Goal: Transaction & Acquisition: Purchase product/service

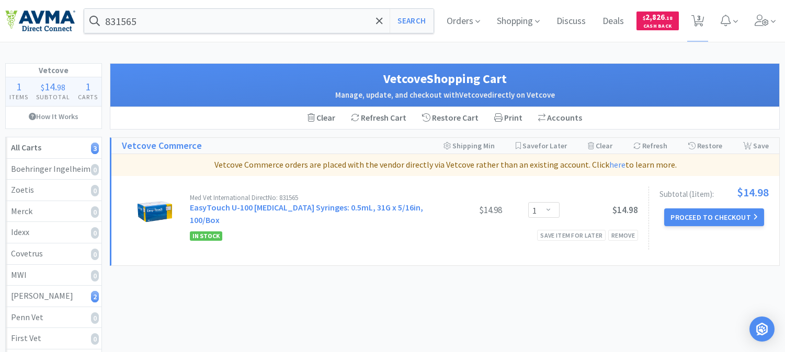
select select "1"
click at [160, 18] on input "831565" at bounding box center [258, 21] width 349 height 24
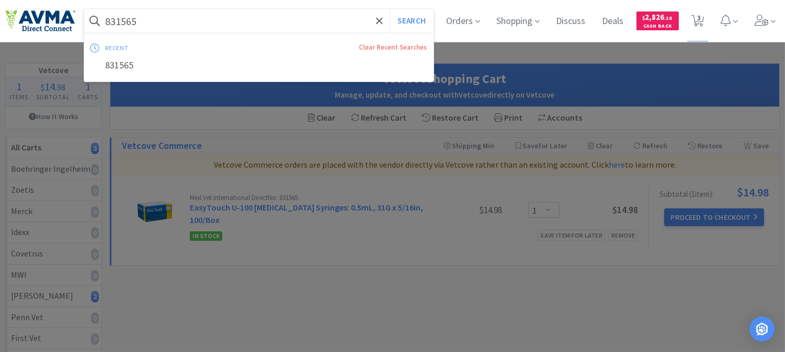
paste input "074347"
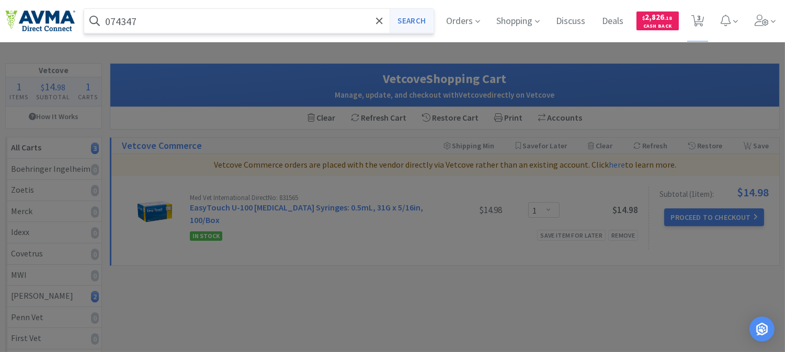
type input "074347"
click at [402, 18] on button "Search" at bounding box center [411, 21] width 43 height 24
select select "1"
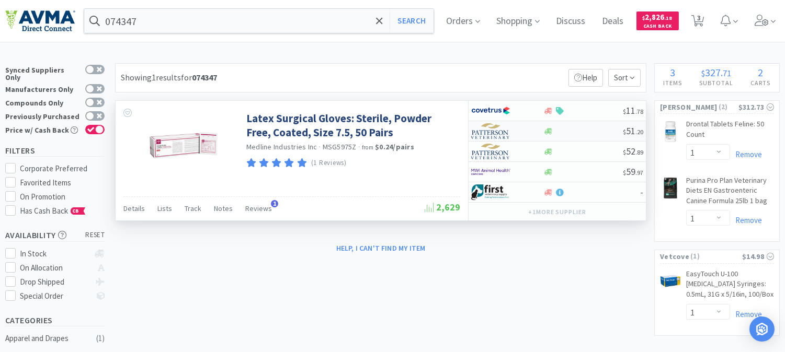
click at [497, 134] on img at bounding box center [490, 131] width 39 height 16
select select "1"
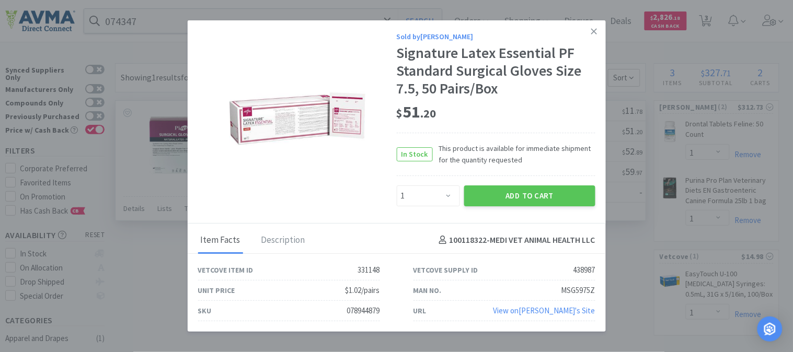
click at [364, 311] on div "078944879" at bounding box center [363, 311] width 33 height 13
copy div "078944879"
click at [595, 33] on icon at bounding box center [594, 31] width 6 height 9
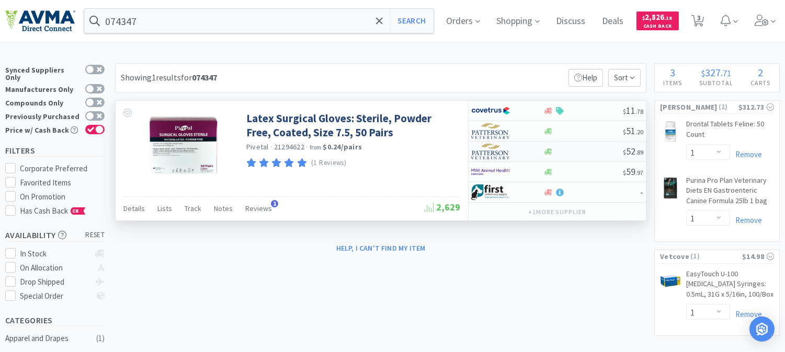
click at [499, 154] on img at bounding box center [490, 152] width 39 height 16
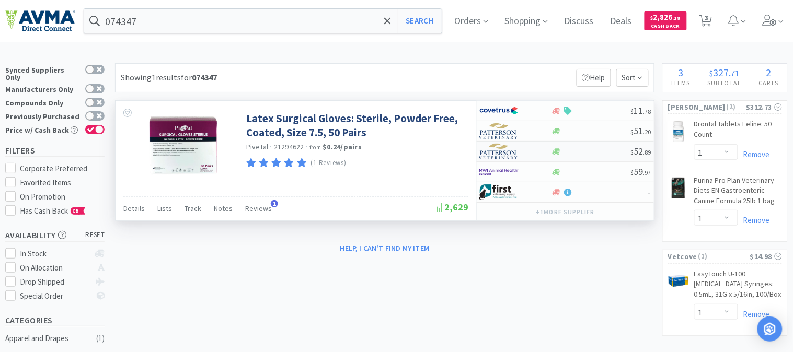
select select "1"
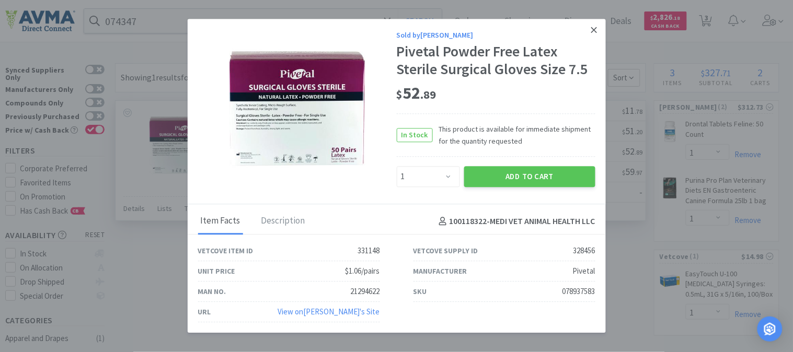
click at [589, 30] on link at bounding box center [594, 30] width 18 height 22
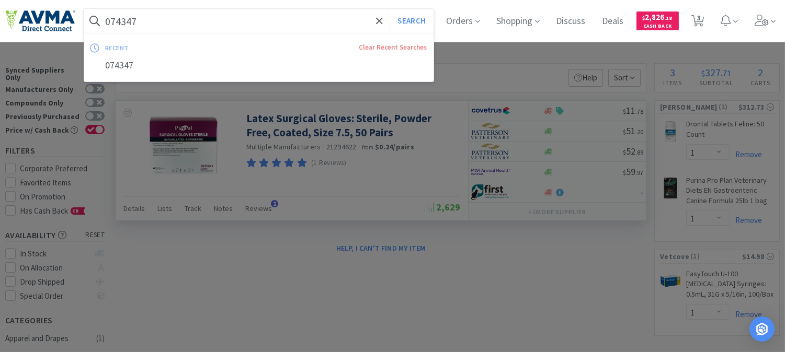
click at [145, 19] on input "074347" at bounding box center [258, 21] width 349 height 24
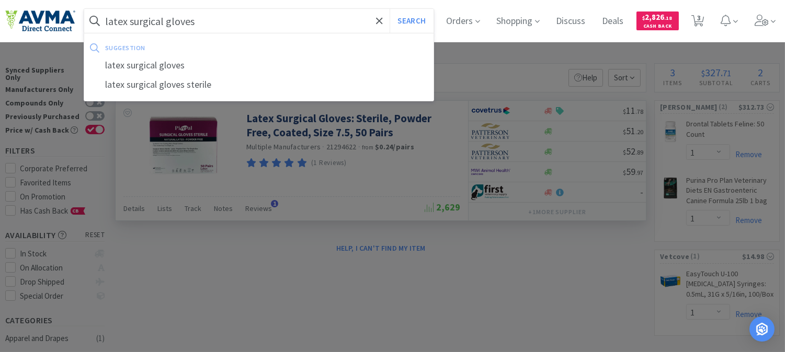
type input "latex surgical gloves"
click at [390, 9] on button "Search" at bounding box center [411, 21] width 43 height 24
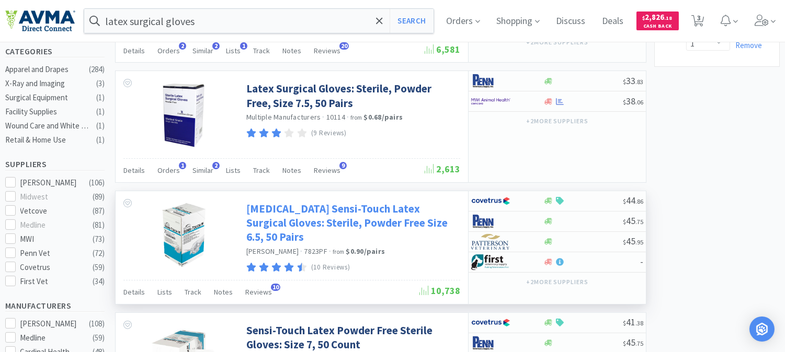
scroll to position [290, 0]
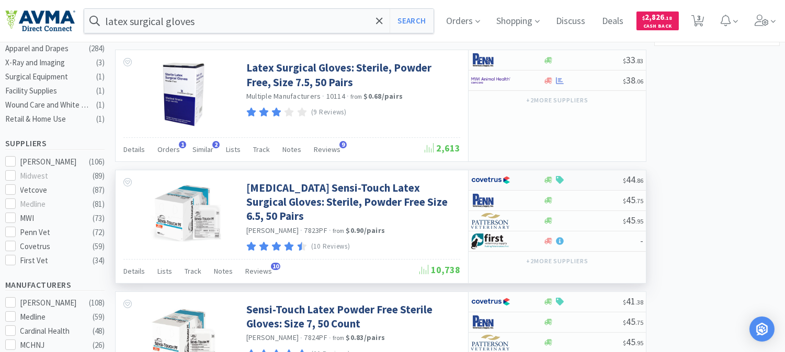
click at [493, 185] on img at bounding box center [490, 181] width 39 height 16
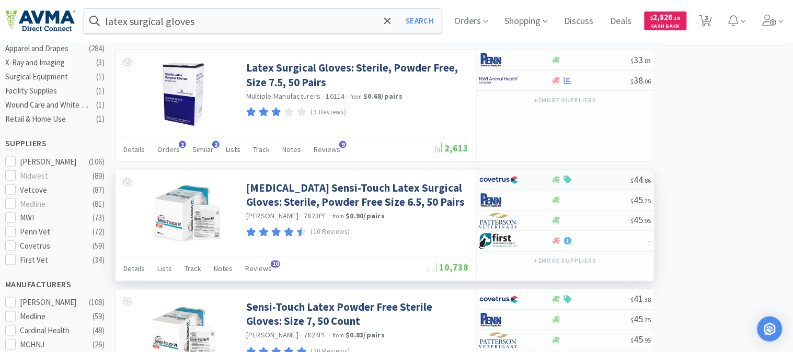
select select "1"
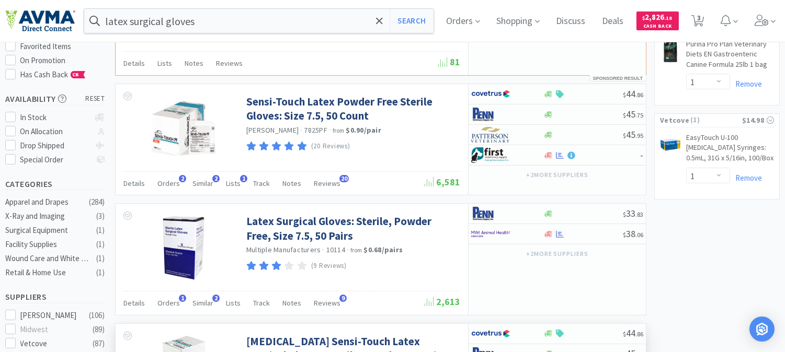
scroll to position [116, 0]
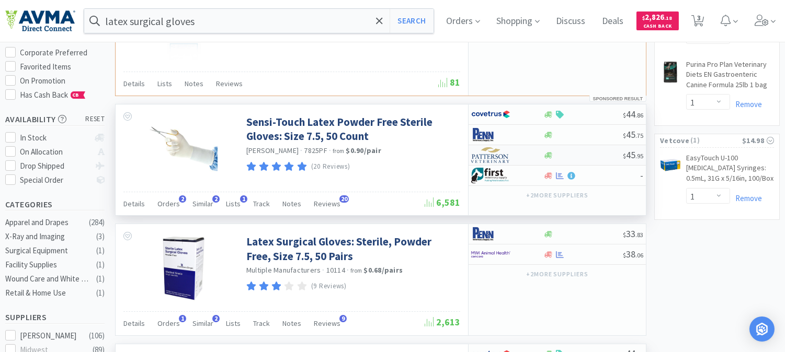
click at [492, 157] on img at bounding box center [490, 155] width 39 height 16
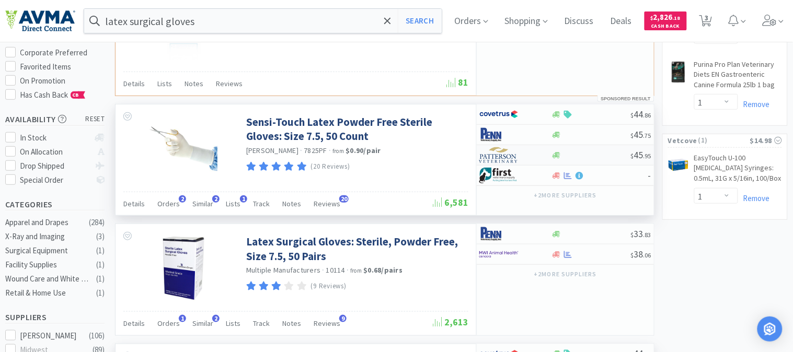
select select "1"
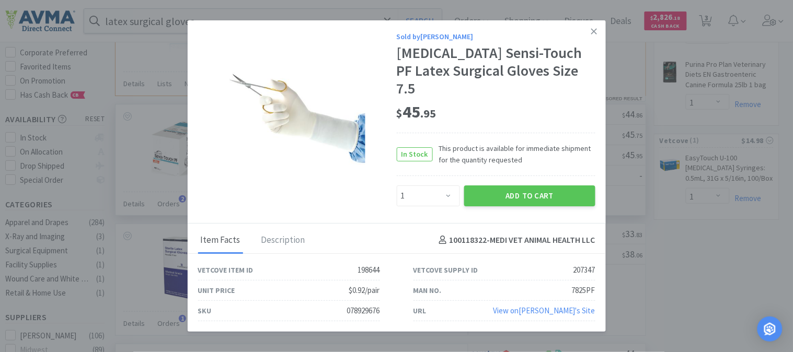
click at [329, 171] on img at bounding box center [298, 119] width 136 height 136
click at [591, 36] on icon at bounding box center [594, 31] width 6 height 9
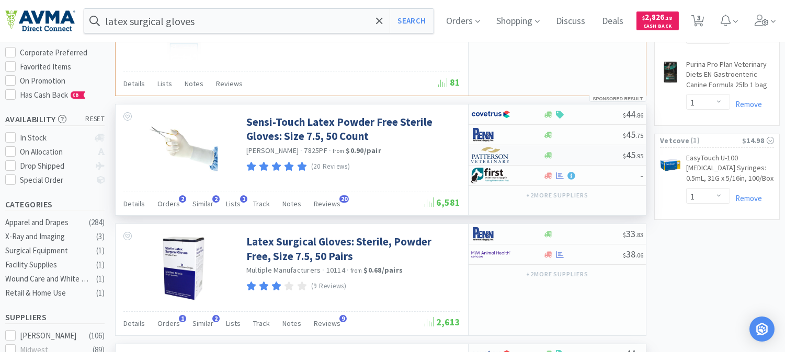
click at [495, 158] on img at bounding box center [490, 155] width 39 height 16
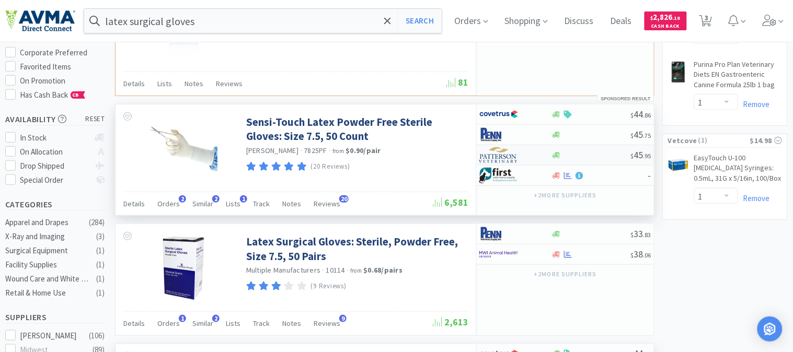
select select "1"
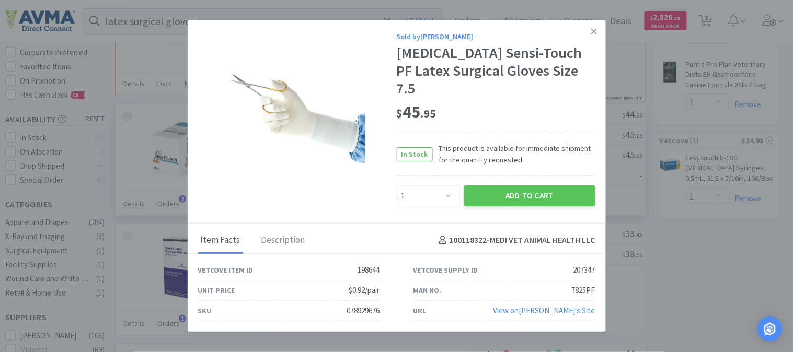
click at [353, 305] on div "078929676" at bounding box center [363, 311] width 33 height 13
copy div "078929676"
click at [555, 186] on button "Add to Cart" at bounding box center [529, 196] width 131 height 21
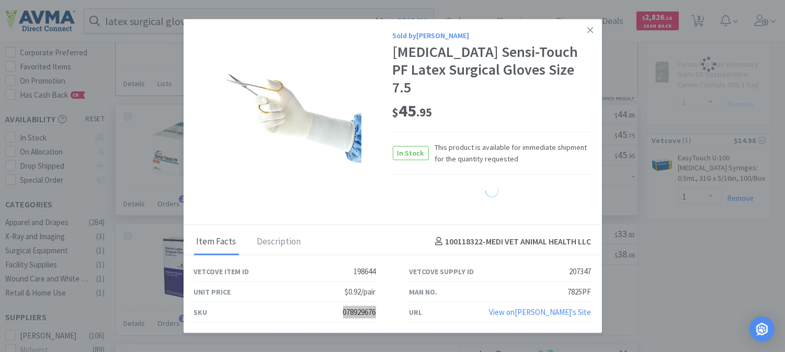
select select "1"
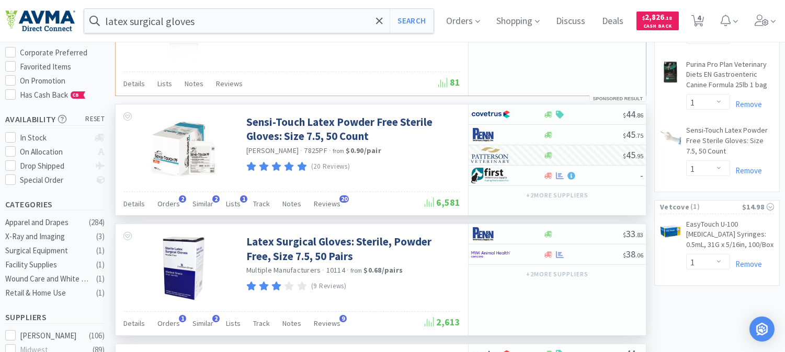
click at [558, 300] on div "$ 33 . 83 $ 38 . 06 + 2 more supplier s" at bounding box center [557, 279] width 178 height 111
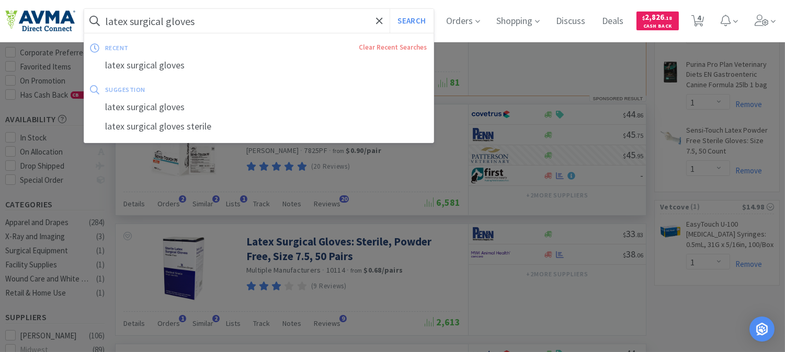
click at [263, 15] on input "latex surgical gloves" at bounding box center [258, 21] width 349 height 24
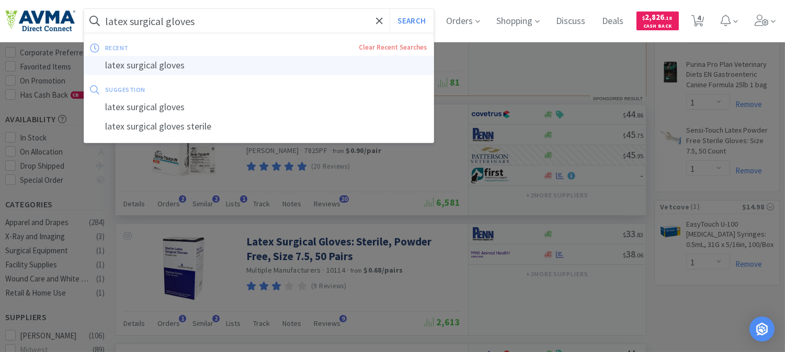
paste input "078937548"
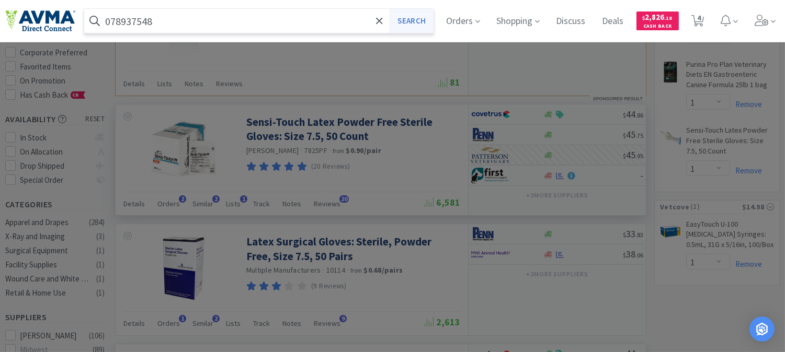
type input "078937548"
click at [420, 21] on button "Search" at bounding box center [411, 21] width 43 height 24
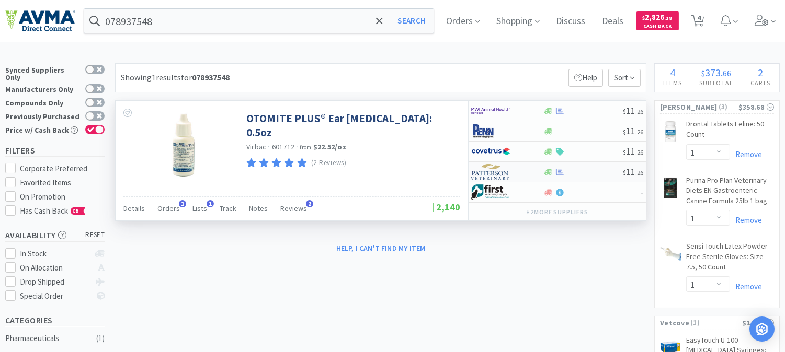
click at [501, 175] on img at bounding box center [490, 172] width 39 height 16
select select "1"
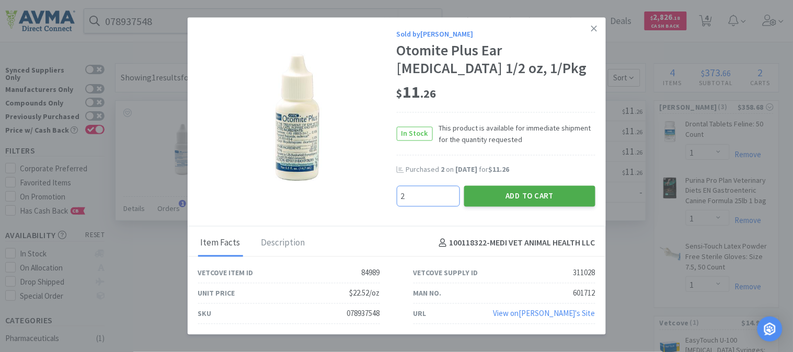
type input "2"
click at [532, 192] on button "Add to Cart" at bounding box center [529, 196] width 131 height 21
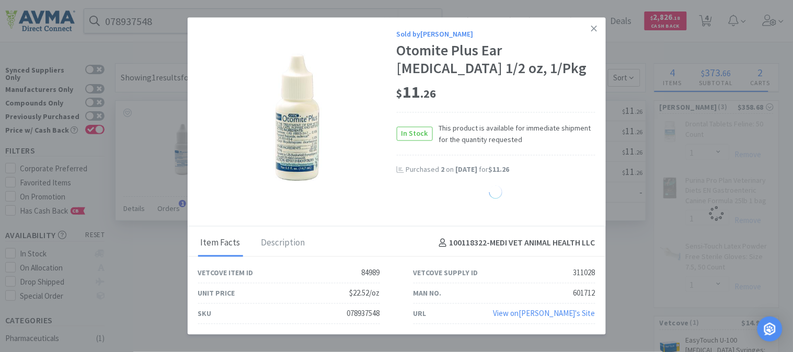
select select "2"
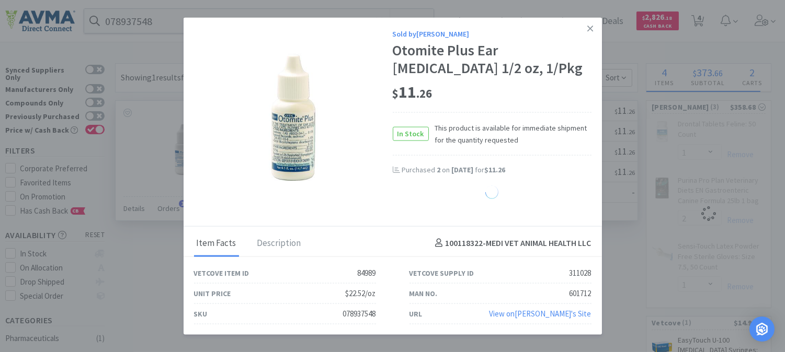
select select "1"
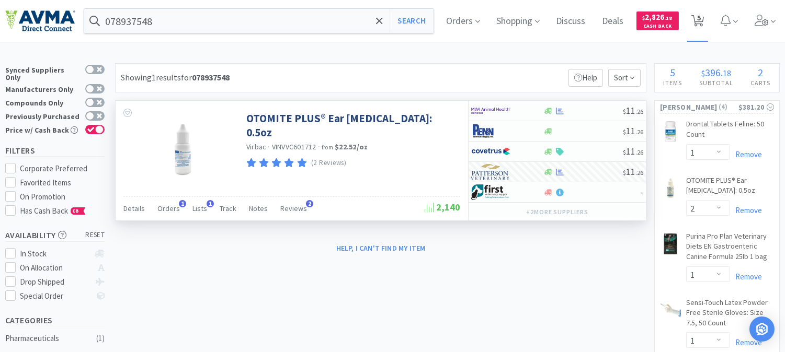
click at [701, 19] on span "5" at bounding box center [699, 18] width 4 height 42
select select "1"
select select "2"
select select "1"
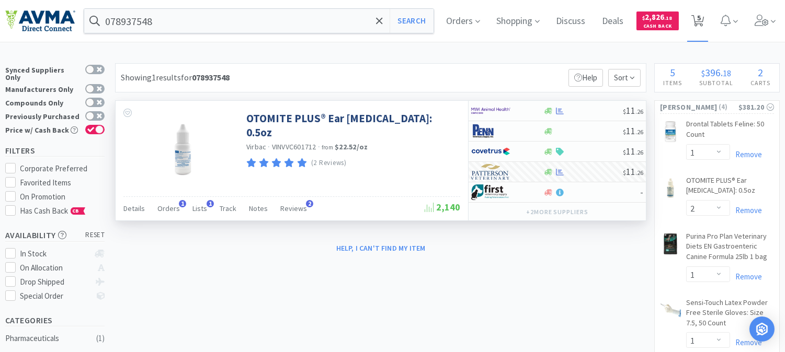
select select "1"
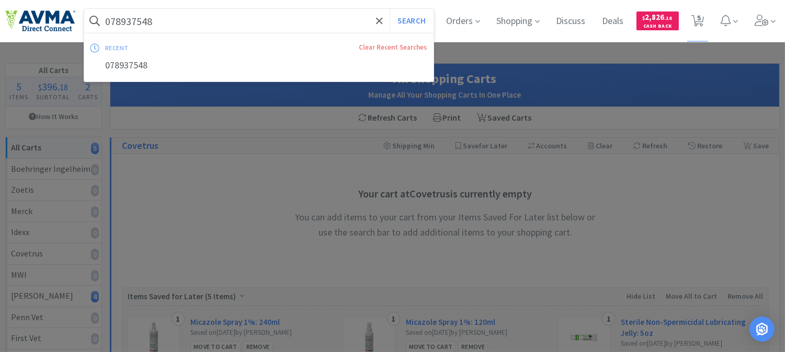
click at [200, 24] on input "078937548" at bounding box center [258, 21] width 349 height 24
paste input "10956"
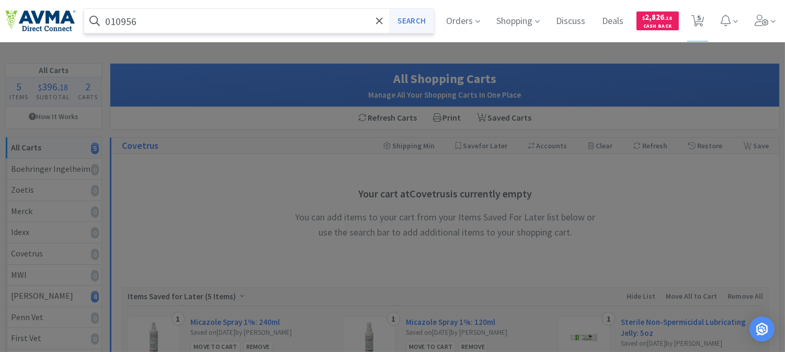
type input "010956"
click at [412, 17] on button "Search" at bounding box center [411, 21] width 43 height 24
select select "1"
select select "2"
select select "1"
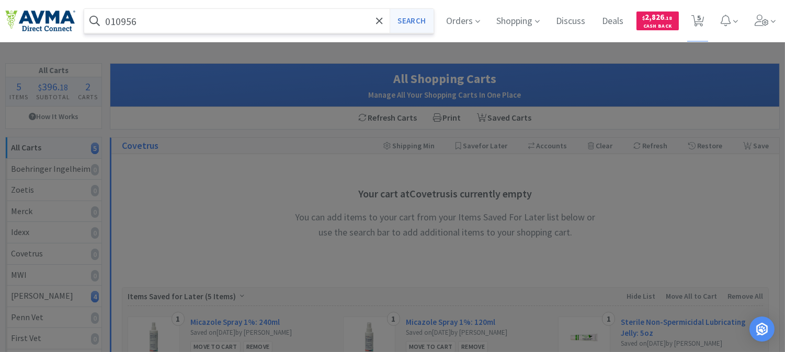
select select "1"
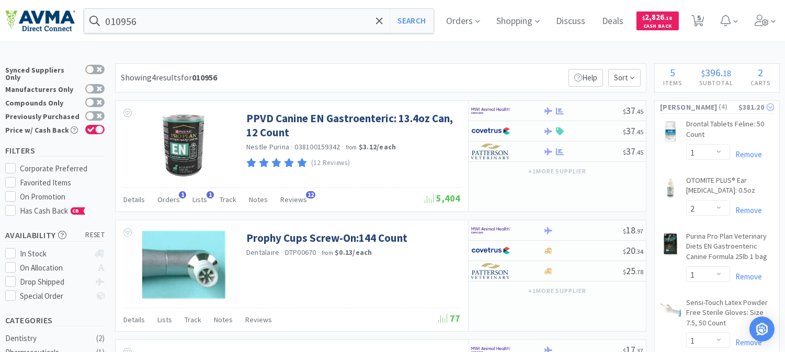
click at [691, 107] on span "[PERSON_NAME]" at bounding box center [689, 107] width 58 height 12
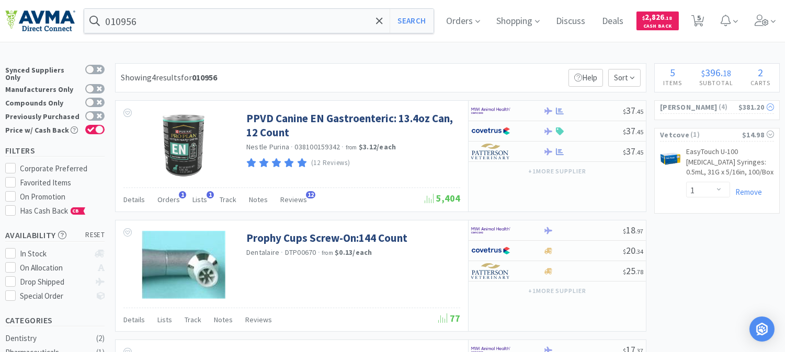
click at [691, 107] on span "[PERSON_NAME]" at bounding box center [689, 107] width 58 height 12
select select "1"
select select "2"
select select "1"
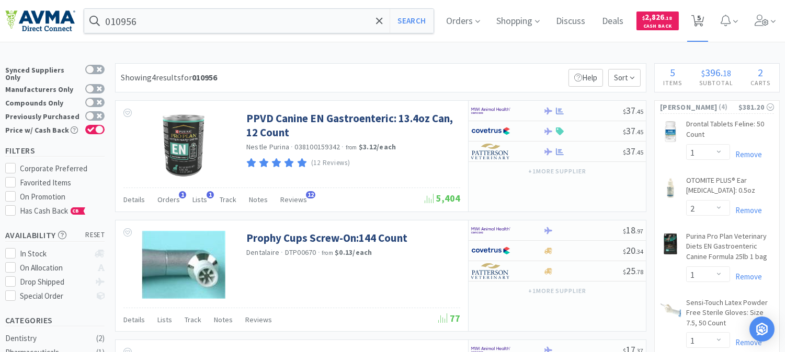
click at [704, 20] on icon at bounding box center [697, 21] width 13 height 12
select select "1"
select select "2"
select select "1"
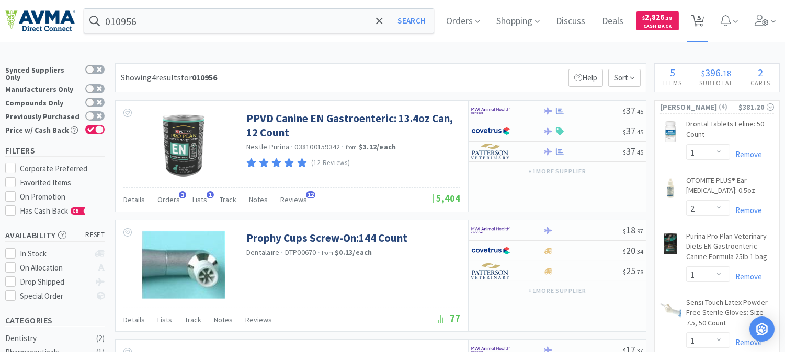
select select "1"
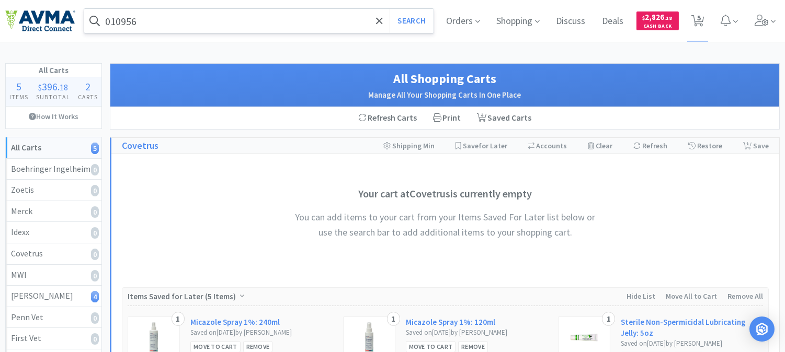
click at [194, 21] on input "010956" at bounding box center [258, 21] width 349 height 24
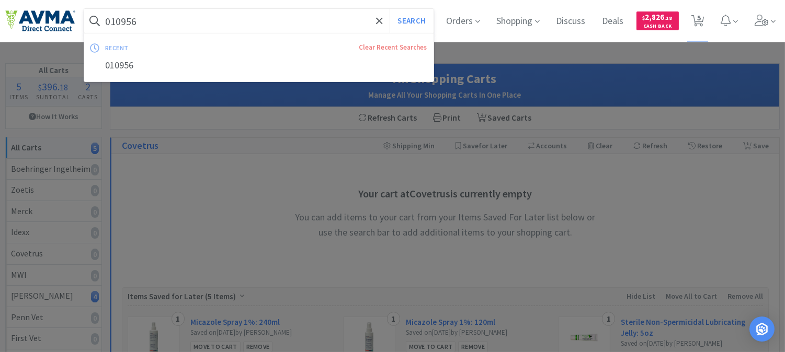
paste input "09444"
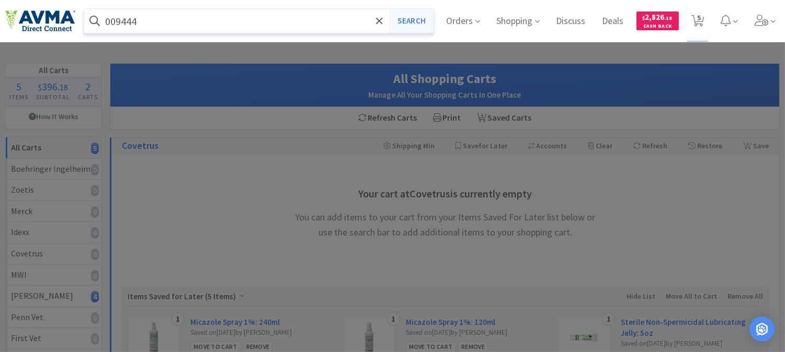
type input "009444"
click at [412, 27] on button "Search" at bounding box center [411, 21] width 43 height 24
select select "1"
select select "2"
select select "1"
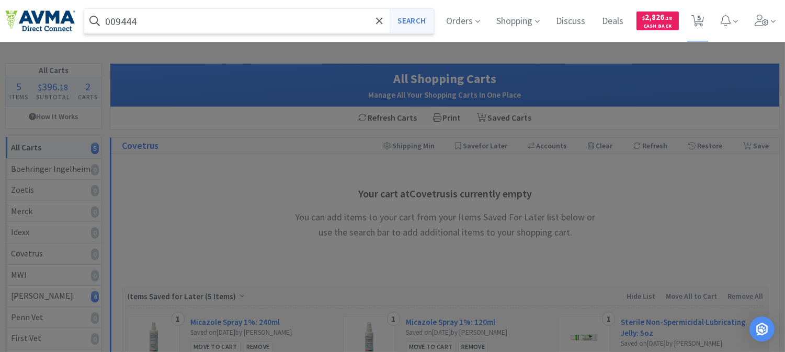
select select "1"
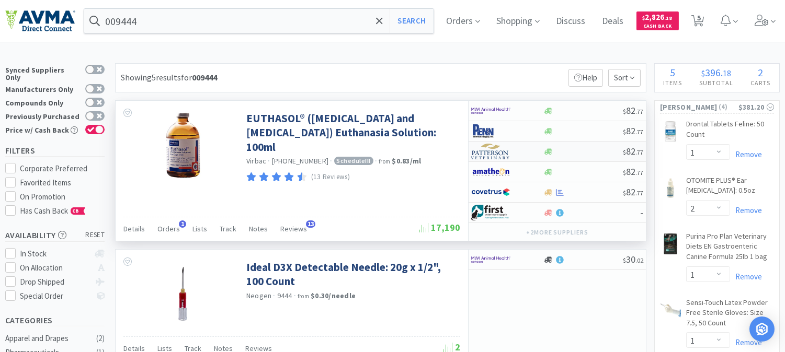
click at [483, 157] on img at bounding box center [490, 152] width 39 height 16
select select "1"
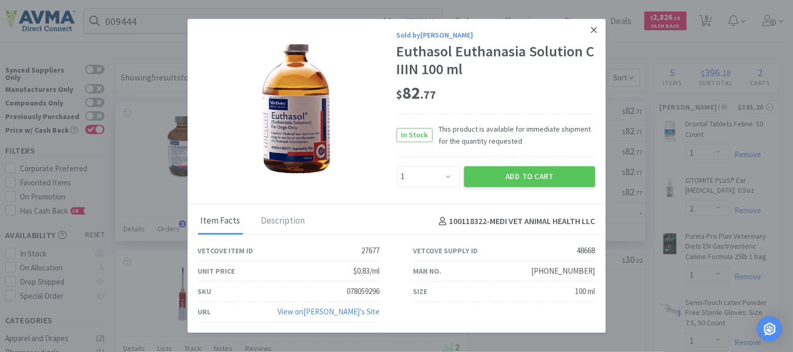
click at [595, 26] on icon at bounding box center [594, 29] width 6 height 9
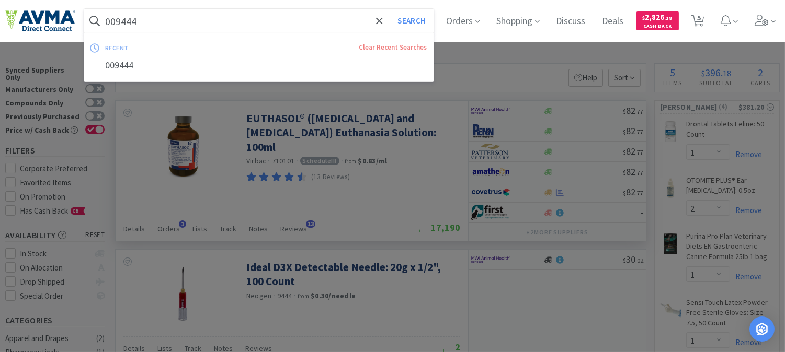
click at [157, 19] on input "009444" at bounding box center [258, 21] width 349 height 24
paste input "78073963"
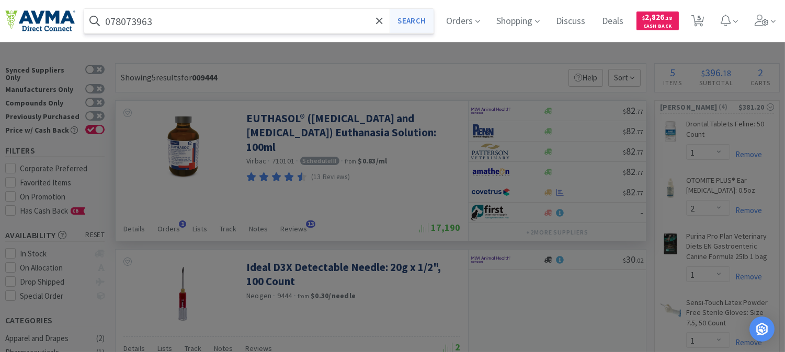
click at [416, 19] on button "Search" at bounding box center [411, 21] width 43 height 24
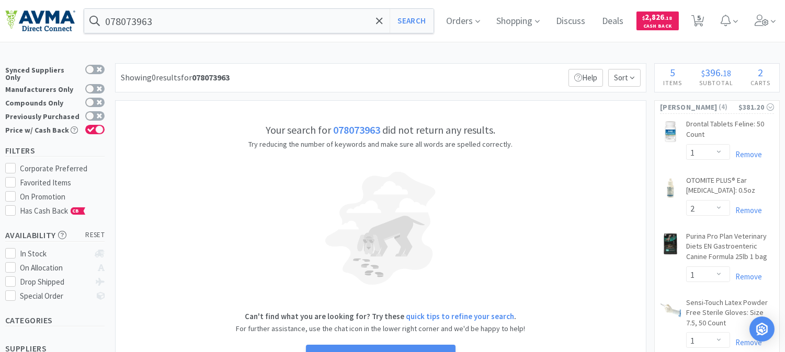
type input "009444"
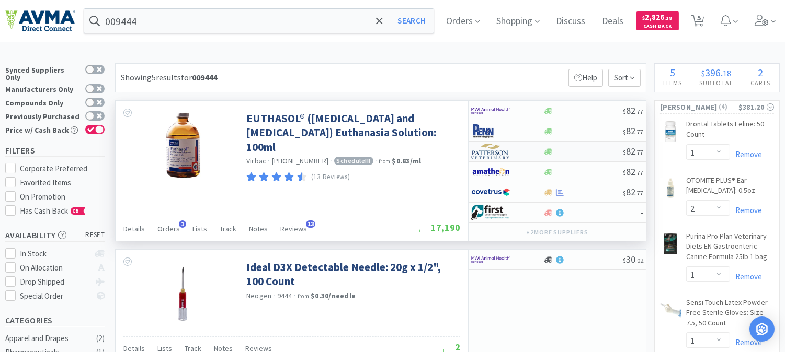
click at [488, 149] on img at bounding box center [490, 152] width 39 height 16
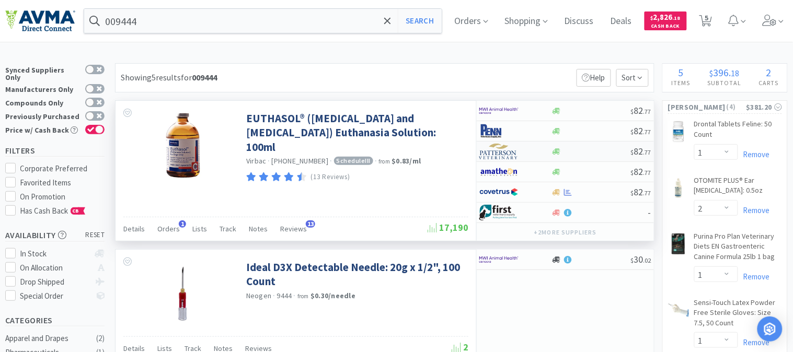
select select "1"
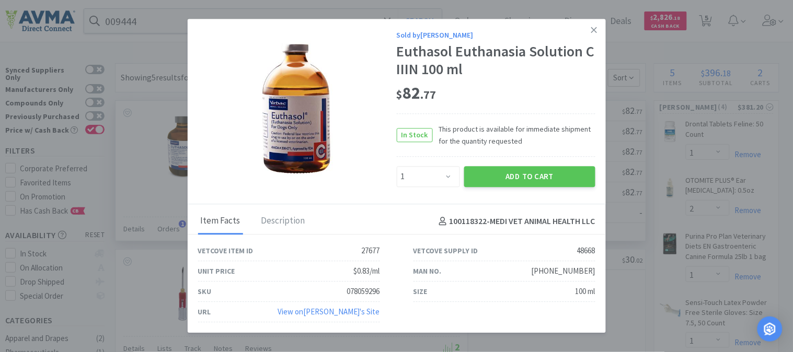
click at [366, 290] on div "078059296" at bounding box center [363, 292] width 33 height 13
copy div "078059296"
click at [521, 178] on button "Add to Cart" at bounding box center [529, 176] width 131 height 21
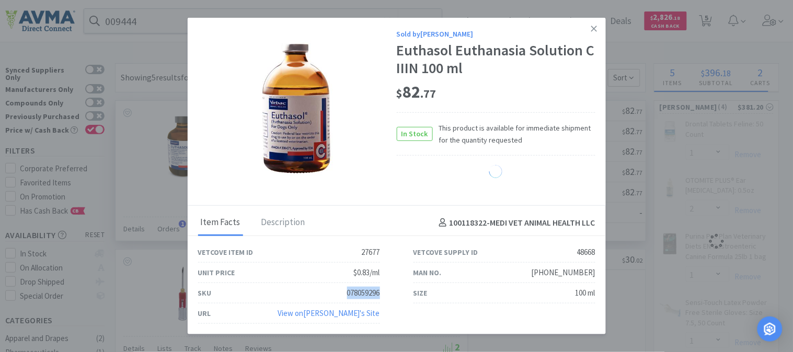
select select "1"
select select "2"
select select "1"
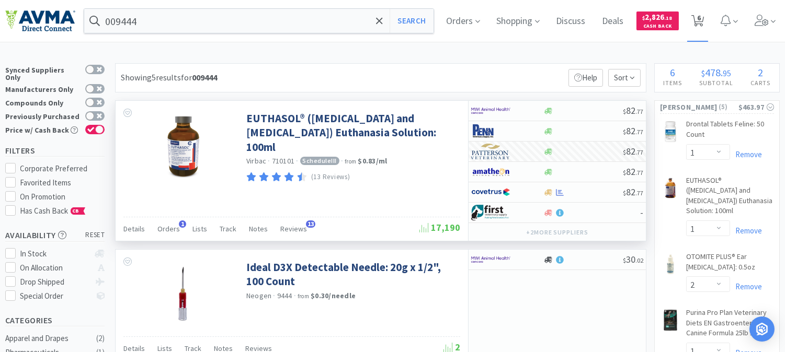
click at [701, 18] on span "6" at bounding box center [699, 18] width 4 height 42
select select "1"
select select "2"
select select "1"
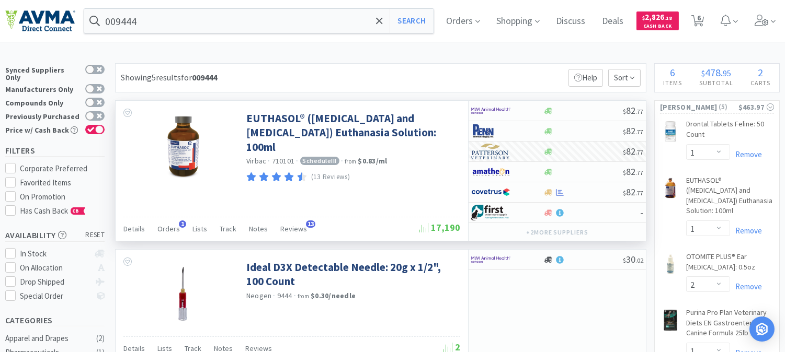
select select "1"
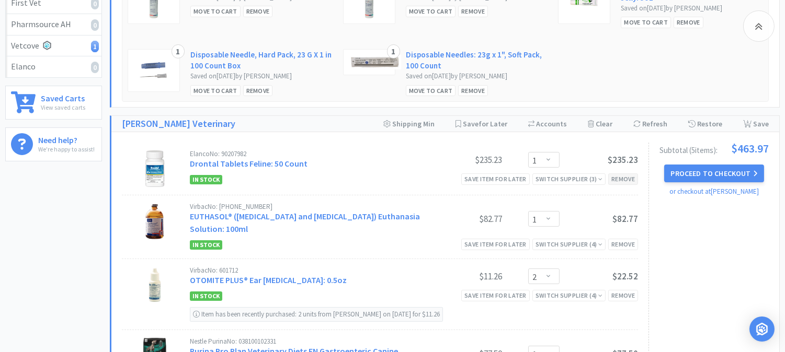
scroll to position [406, 0]
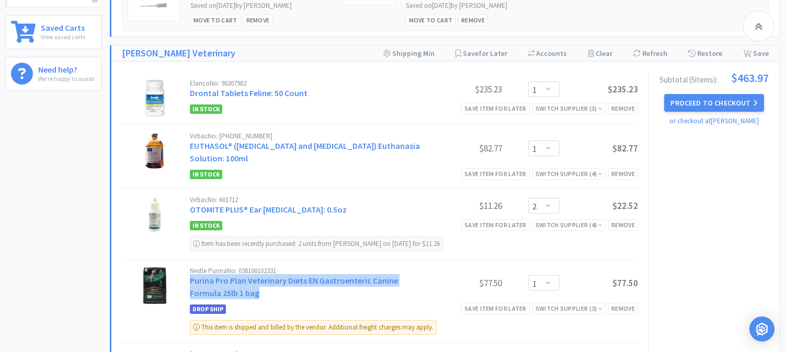
drag, startPoint x: 266, startPoint y: 295, endPoint x: 191, endPoint y: 288, distance: 74.6
click at [191, 288] on div "Nestle Purina No: 038100102331 Purina Pro Plan Veterinary Diets EN Gastroenteri…" at bounding box center [307, 284] width 234 height 32
copy link "Purina Pro Plan Veterinary Diets EN Gastroenteric Canine Formula 25lb 1 bag"
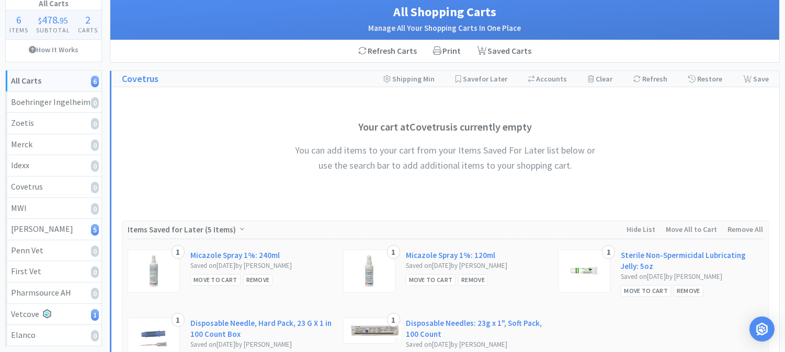
scroll to position [0, 0]
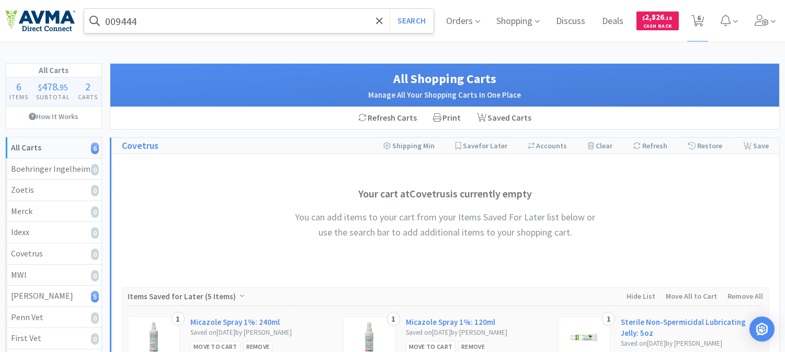
click at [180, 20] on input "009444" at bounding box center [258, 21] width 349 height 24
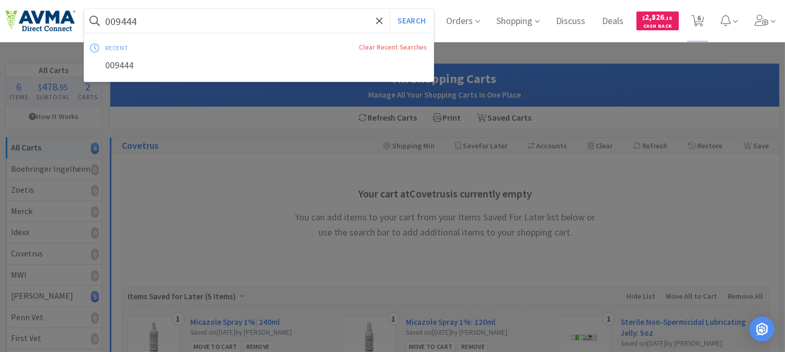
paste input "78937557"
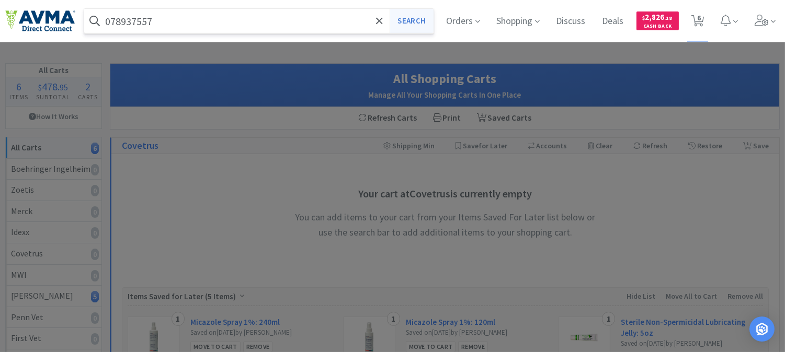
type input "078937557"
click at [406, 17] on button "Search" at bounding box center [411, 21] width 43 height 24
select select "1"
select select "2"
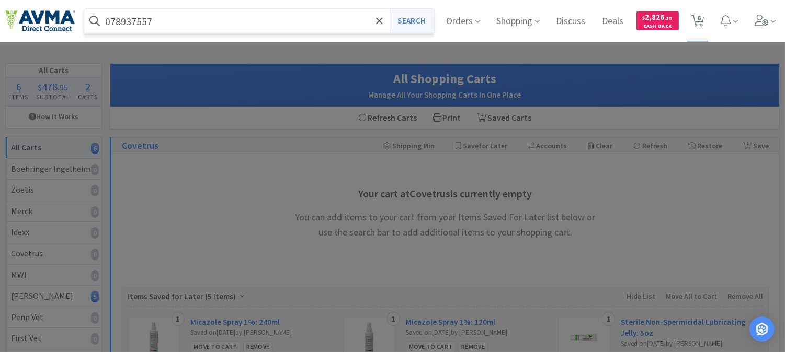
select select "1"
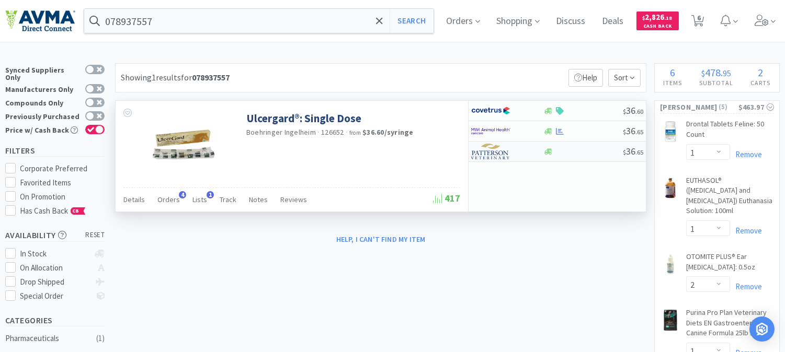
click at [492, 157] on img at bounding box center [490, 152] width 39 height 16
select select "1"
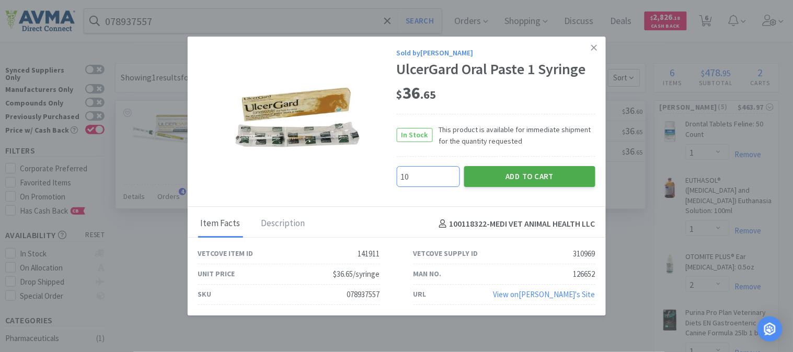
type input "10"
click at [516, 170] on button "Add to Cart" at bounding box center [529, 177] width 131 height 21
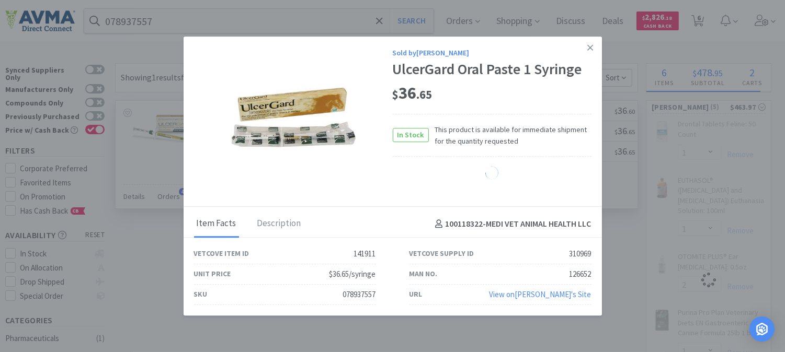
select select "10"
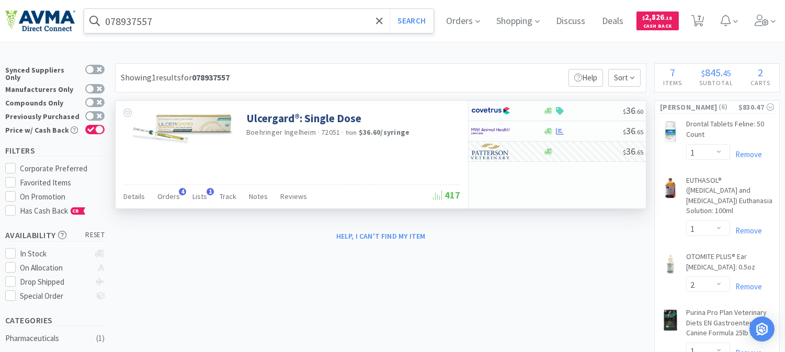
click at [211, 18] on input "078937557" at bounding box center [258, 21] width 349 height 24
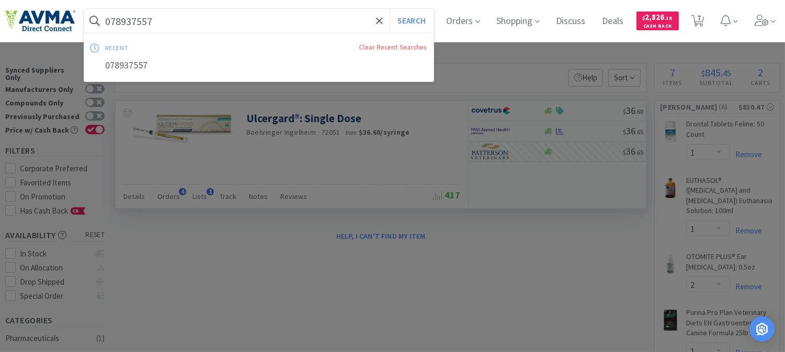
paste input "772819"
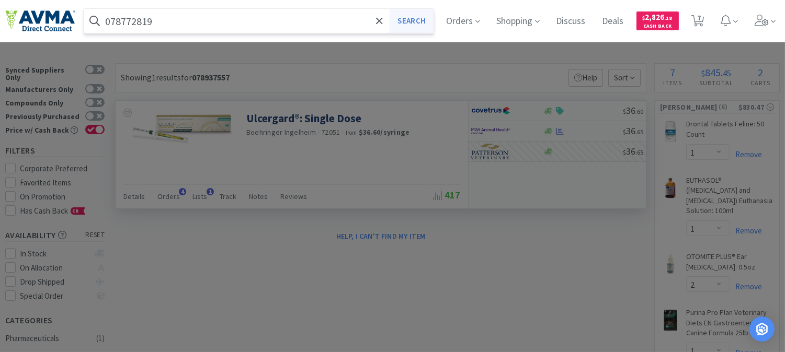
type input "078772819"
click at [427, 23] on button "Search" at bounding box center [411, 21] width 43 height 24
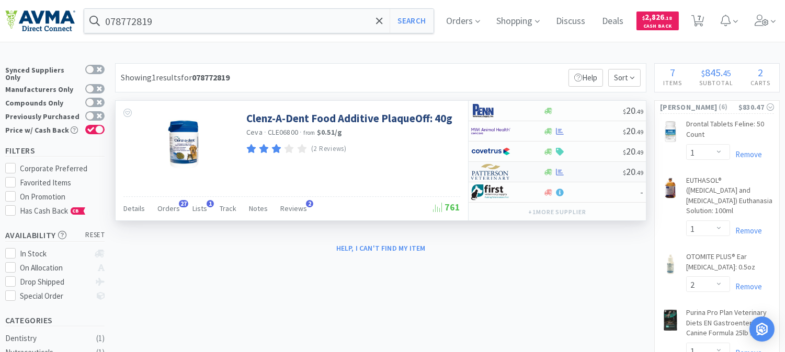
click at [489, 172] on img at bounding box center [490, 172] width 39 height 16
select select "1"
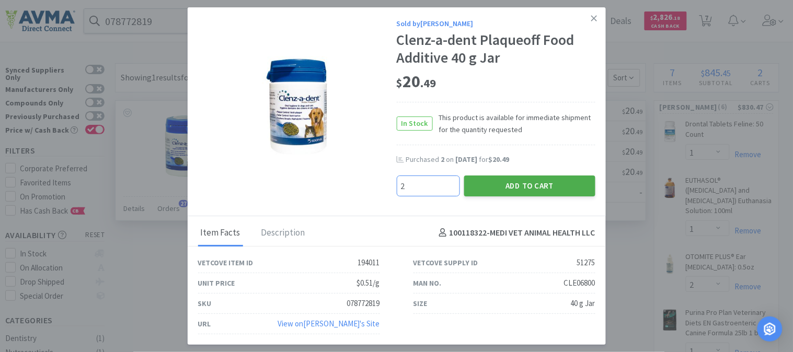
type input "2"
click at [532, 182] on button "Add to Cart" at bounding box center [529, 186] width 131 height 21
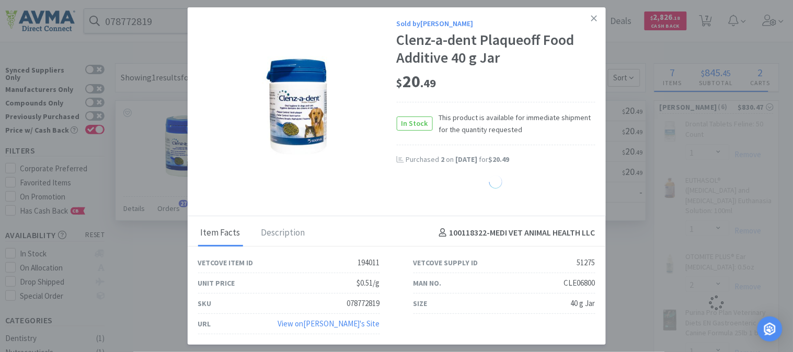
select select "2"
select select "1"
select select "2"
select select "1"
select select "10"
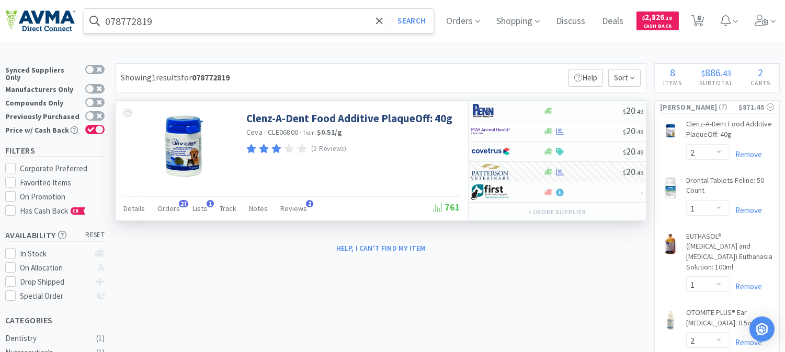
click at [159, 21] on input "078772819" at bounding box center [258, 21] width 349 height 24
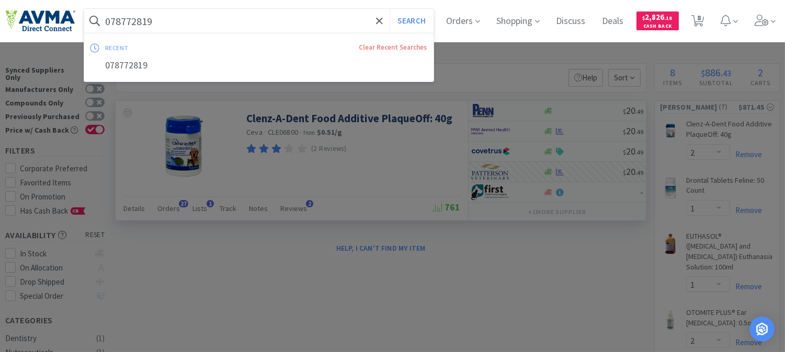
paste input "937160"
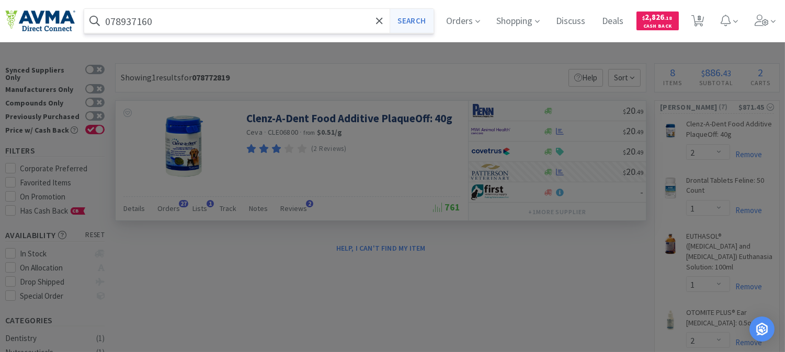
type input "078937160"
click at [411, 21] on button "Search" at bounding box center [411, 21] width 43 height 24
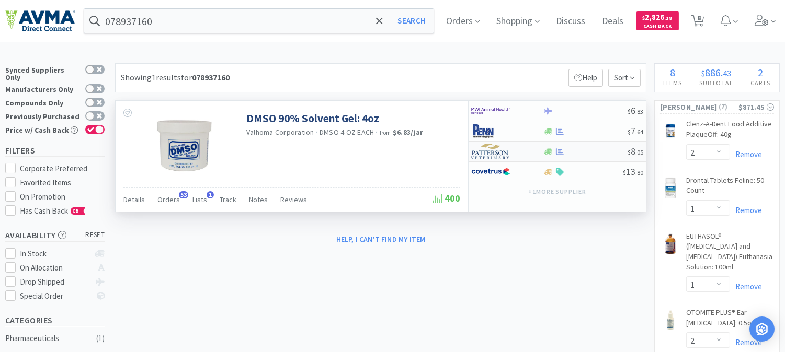
click at [488, 154] on img at bounding box center [490, 152] width 39 height 16
select select "1"
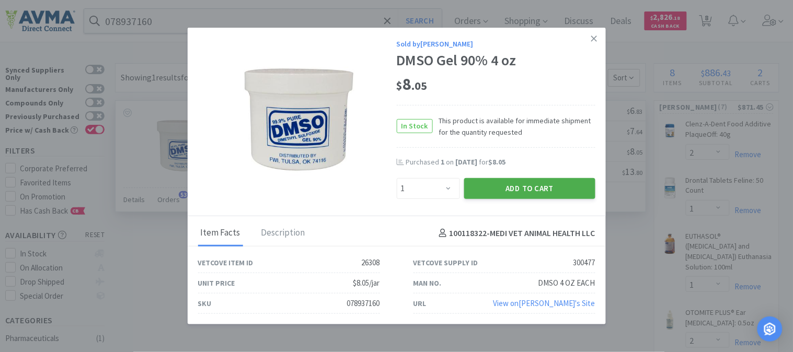
click at [515, 186] on button "Add to Cart" at bounding box center [529, 188] width 131 height 21
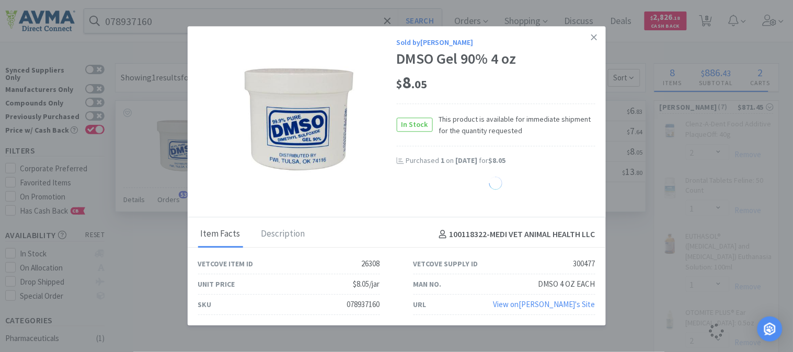
select select "1"
select select "2"
select select "1"
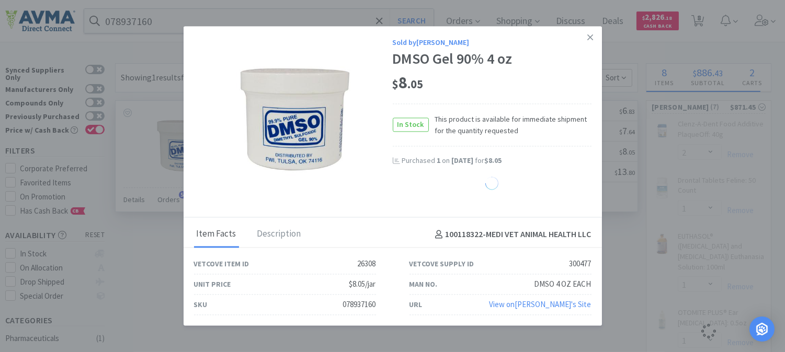
select select "10"
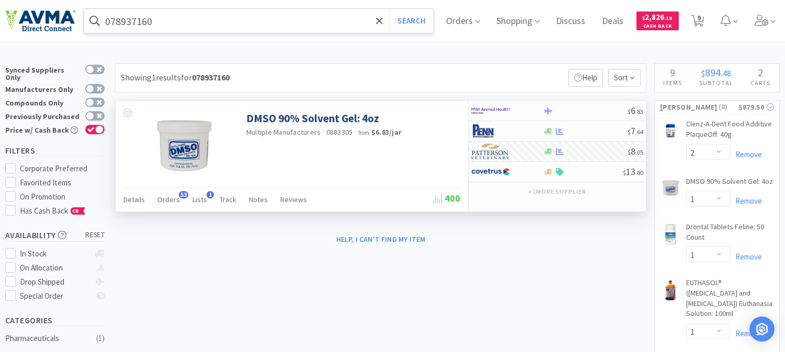
click at [123, 21] on input "078937160" at bounding box center [258, 21] width 349 height 24
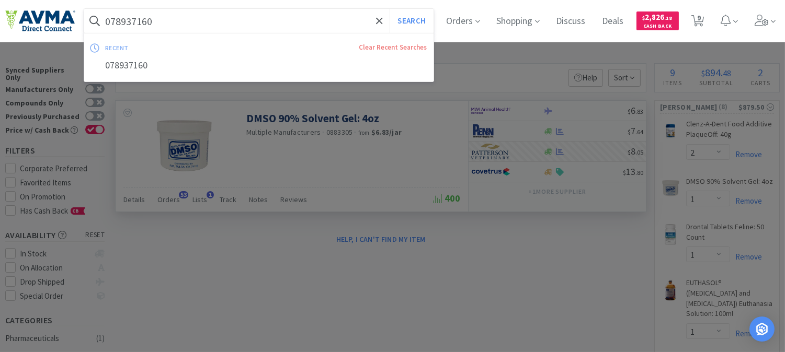
paste input "06375"
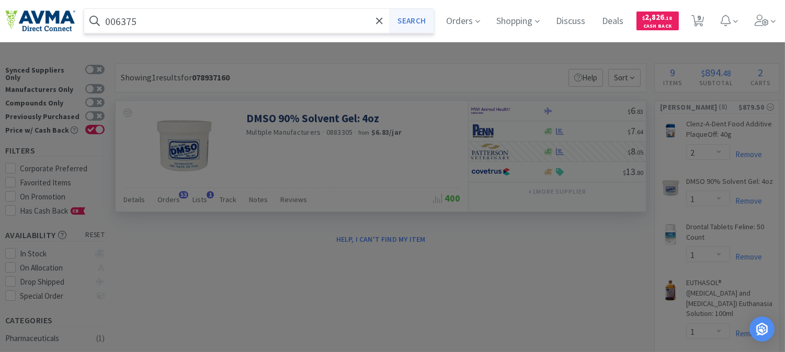
type input "006375"
click at [414, 16] on button "Search" at bounding box center [411, 21] width 43 height 24
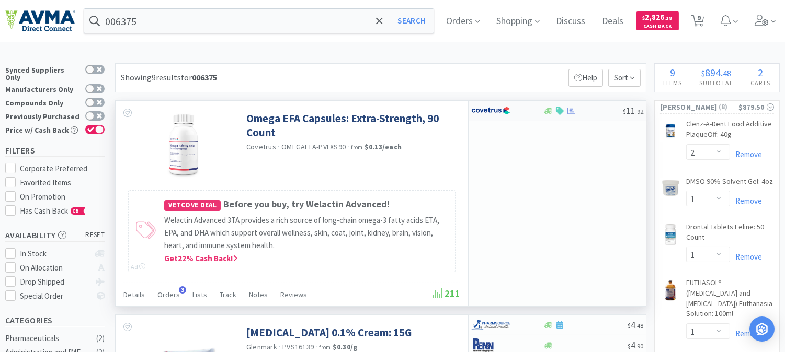
click at [490, 110] on img at bounding box center [490, 111] width 39 height 16
select select "1"
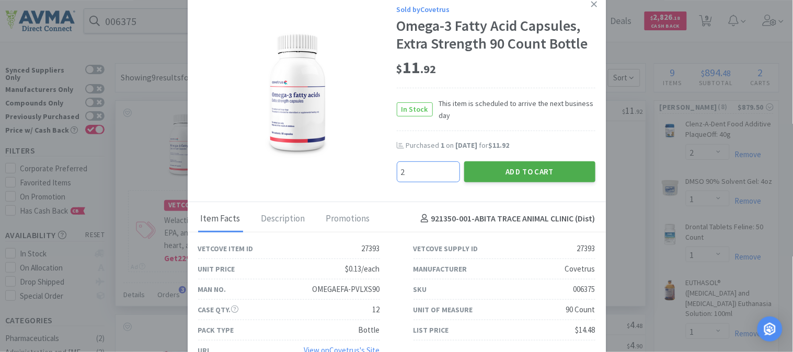
type input "2"
click at [544, 168] on button "Add to Cart" at bounding box center [529, 172] width 131 height 21
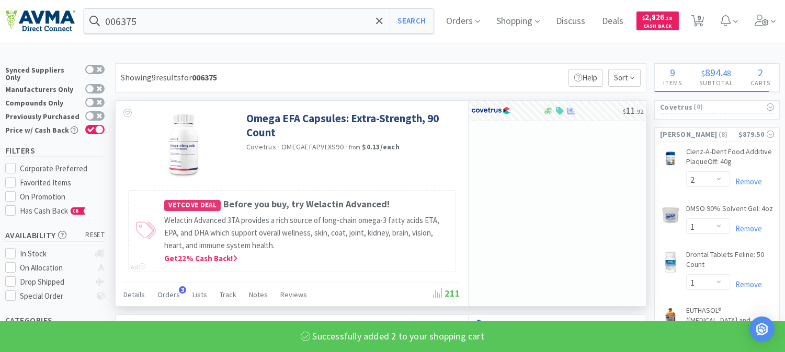
select select "2"
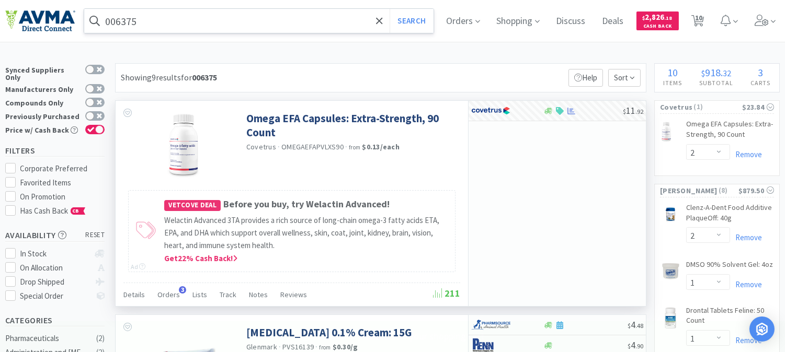
click at [124, 21] on input "006375" at bounding box center [258, 21] width 349 height 24
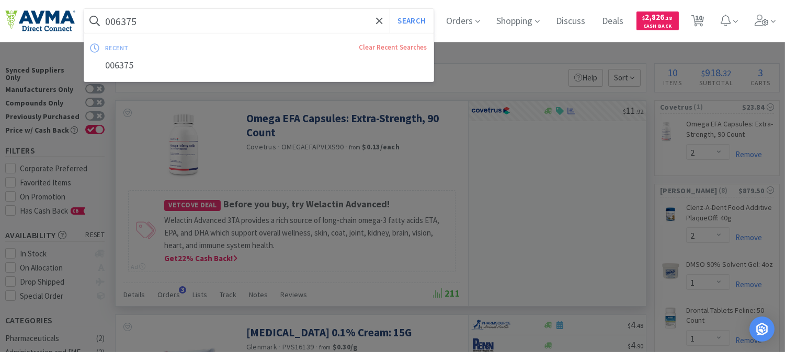
paste input "71141"
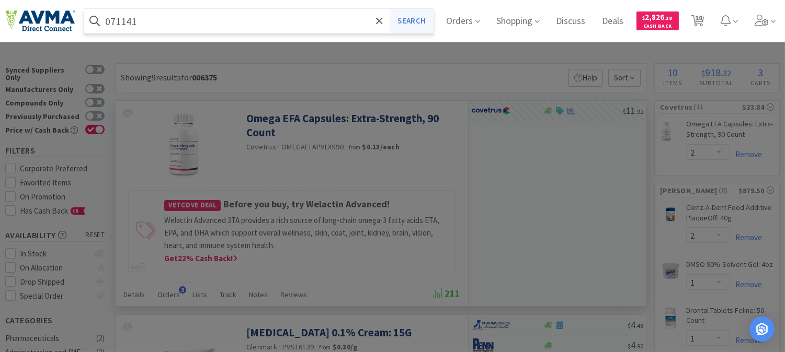
type input "071141"
click at [430, 18] on button "Search" at bounding box center [411, 21] width 43 height 24
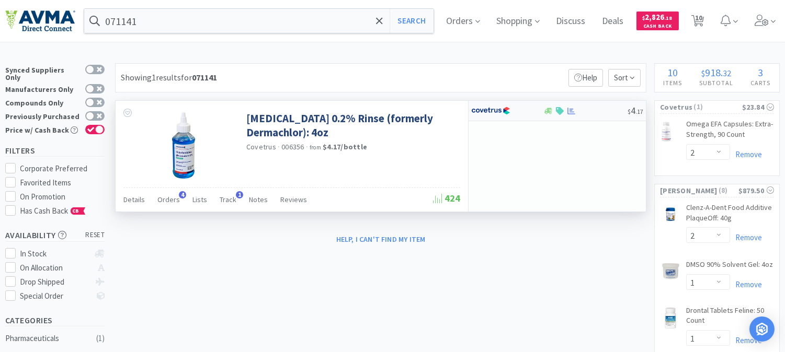
click at [493, 110] on img at bounding box center [490, 111] width 39 height 16
select select "1"
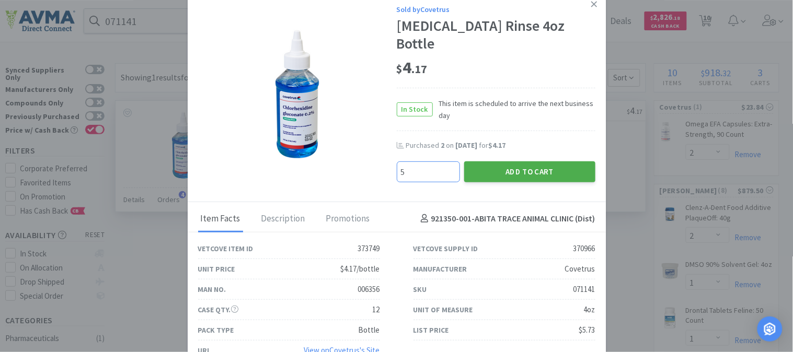
type input "5"
click at [527, 173] on button "Add to Cart" at bounding box center [529, 172] width 131 height 21
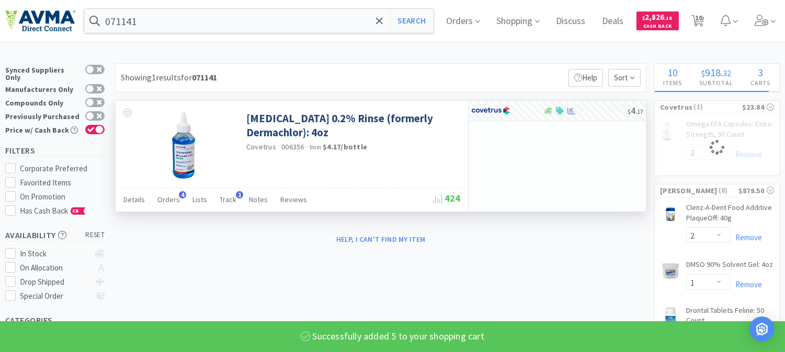
select select "5"
select select "2"
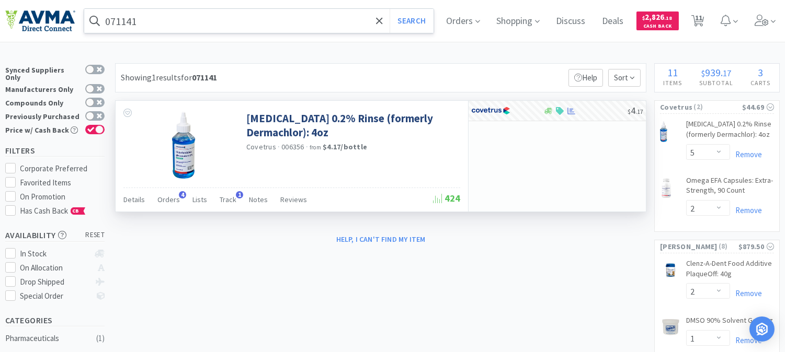
click at [116, 19] on input "071141" at bounding box center [258, 21] width 349 height 24
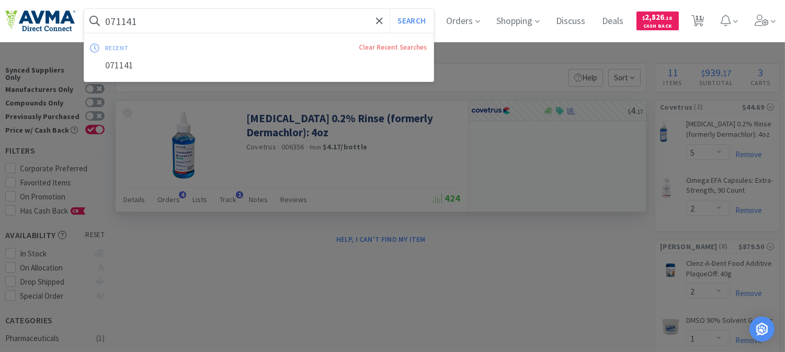
paste input "7786"
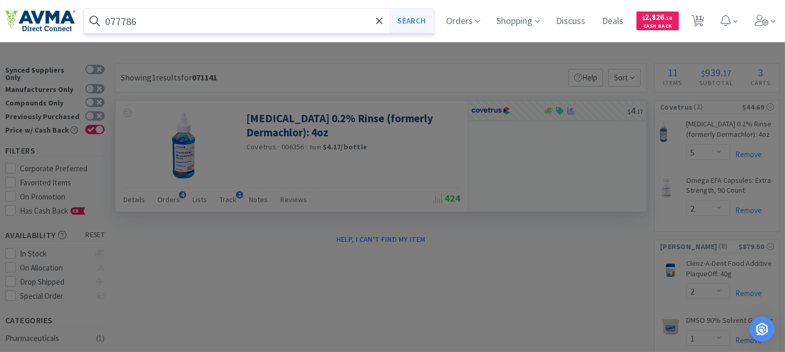
click at [416, 21] on button "Search" at bounding box center [411, 21] width 43 height 24
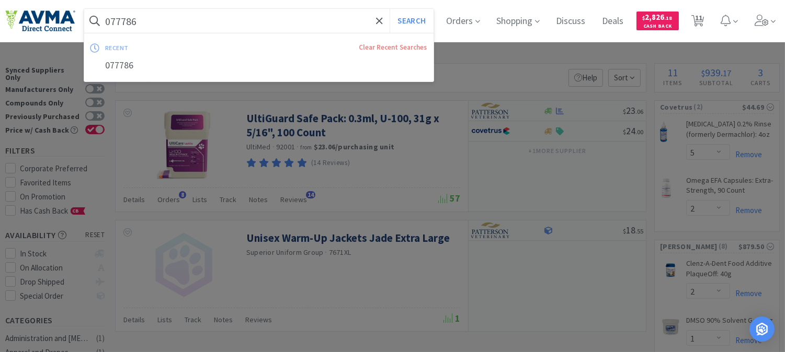
click at [136, 19] on input "077786" at bounding box center [258, 21] width 349 height 24
paste input "41963"
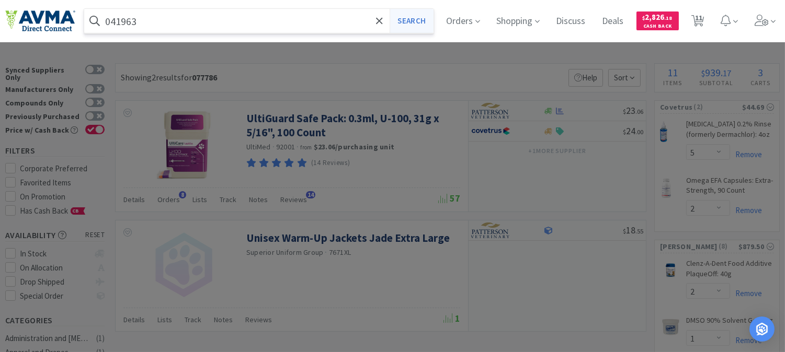
type input "041963"
click at [426, 22] on button "Search" at bounding box center [411, 21] width 43 height 24
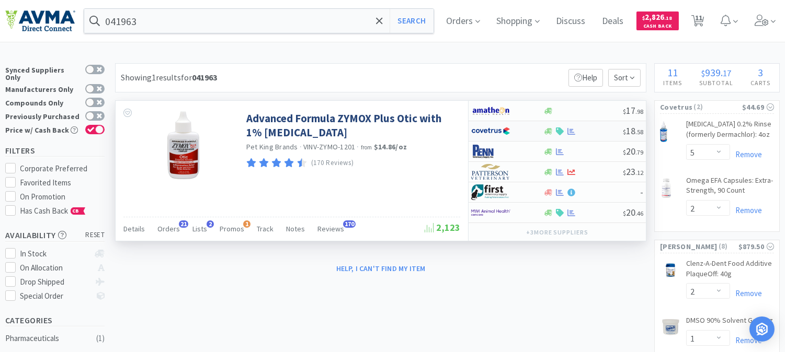
click at [492, 131] on img at bounding box center [490, 131] width 39 height 16
select select "1"
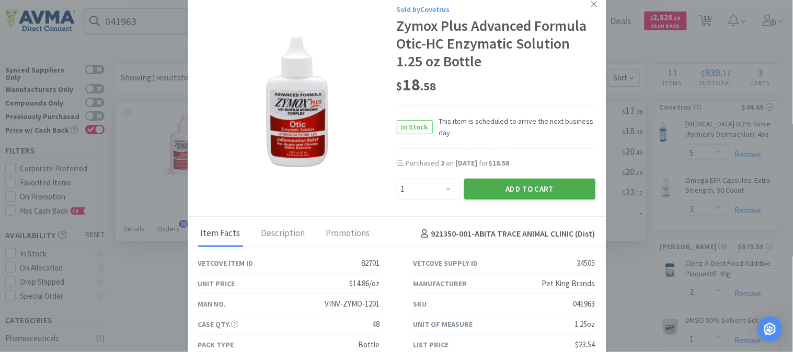
click at [526, 185] on button "Add to Cart" at bounding box center [529, 189] width 131 height 21
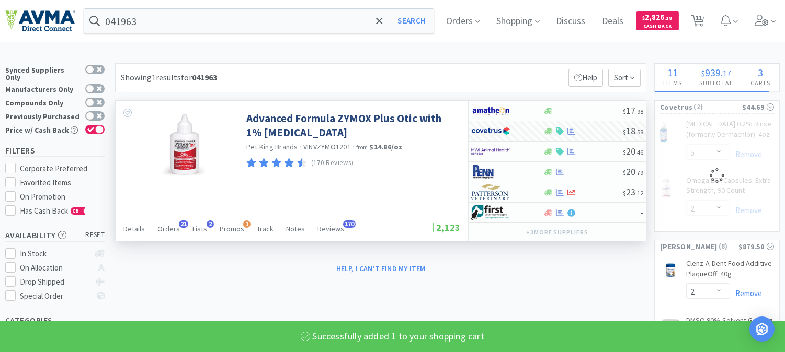
select select "1"
select select "5"
select select "2"
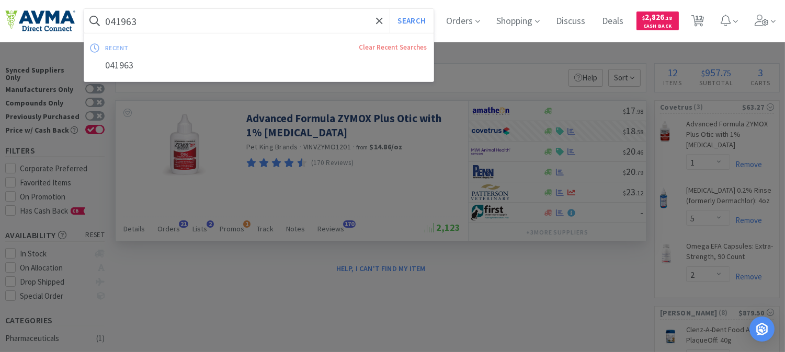
click at [144, 17] on input "041963" at bounding box center [258, 21] width 349 height 24
paste input "58721"
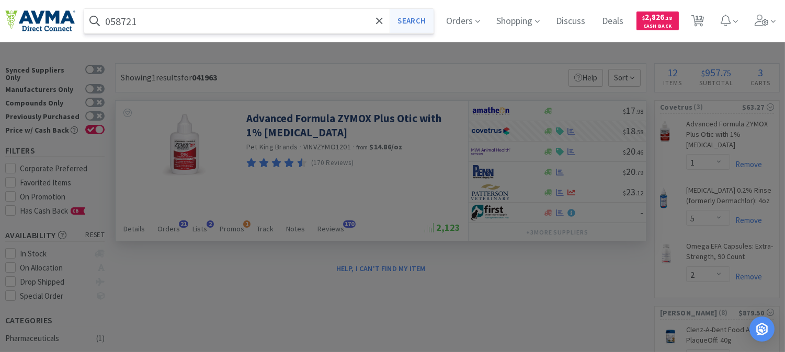
type input "058721"
click at [426, 18] on button "Search" at bounding box center [411, 21] width 43 height 24
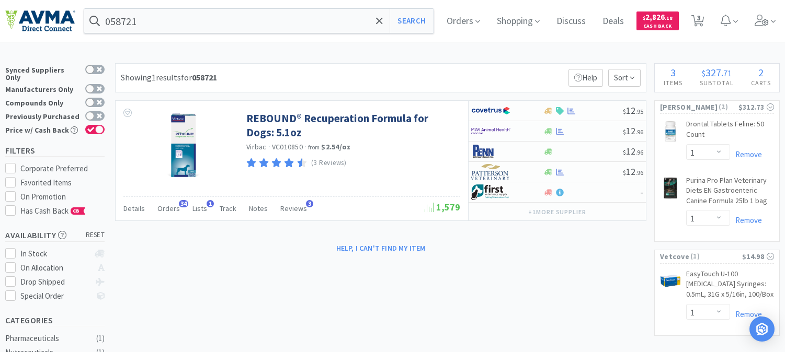
select select "1"
